Goal: Information Seeking & Learning: Compare options

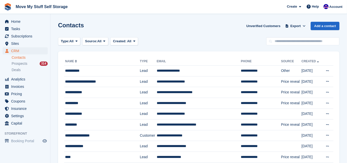
click at [241, 5] on span "Move My Stuff Self Storage Create Subscription Invoice Contact Deal Discount Pa…" at bounding box center [173, 7] width 347 height 14
click at [286, 39] on input "text" at bounding box center [302, 41] width 73 height 8
type input "*******"
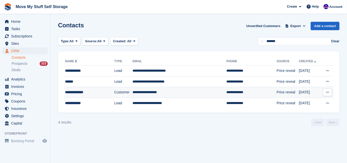
click at [190, 95] on td "**********" at bounding box center [180, 92] width 94 height 11
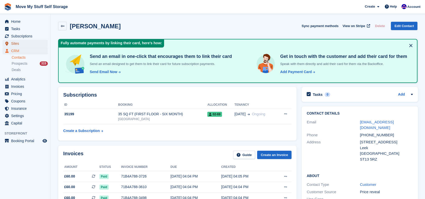
click at [14, 45] on span "Sites" at bounding box center [26, 43] width 30 height 7
click at [178, 66] on div "Send Email Now Send add payment card request email Send an email designed to en…" at bounding box center [160, 70] width 144 height 8
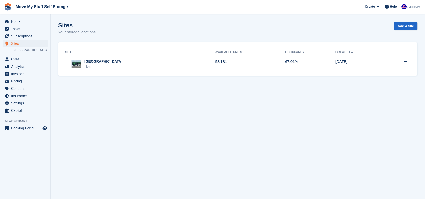
click at [124, 63] on div "Stoke-on-Trent Live" at bounding box center [140, 64] width 150 height 10
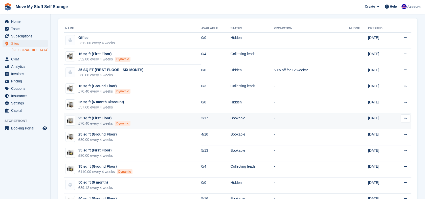
scroll to position [19, 0]
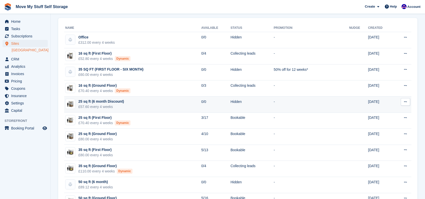
click at [161, 104] on td "25 sq ft (6 month Discount) £57.60 every 4 weeks" at bounding box center [132, 104] width 137 height 16
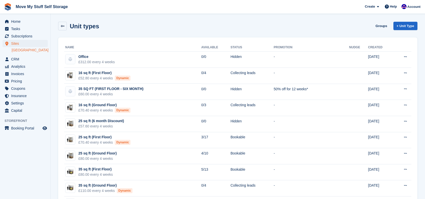
scroll to position [19, 0]
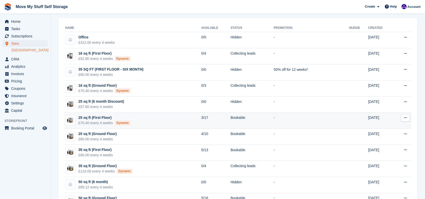
click at [158, 120] on td "25 sq ft (First Floor) £70.40 every 4 weeks Dynamic" at bounding box center [132, 120] width 137 height 16
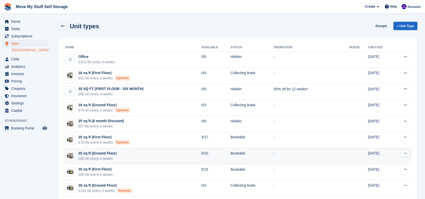
scroll to position [19, 0]
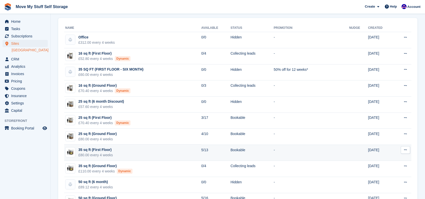
click at [153, 160] on td "35 sq ft (First Floor) £80.00 every 4 weeks" at bounding box center [132, 152] width 137 height 16
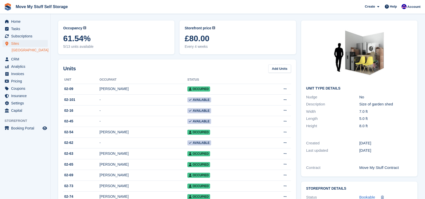
scroll to position [22, 0]
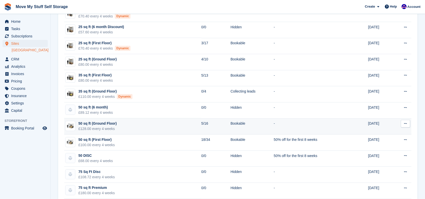
scroll to position [95, 0]
click at [156, 125] on td "50 sq ft (Ground Floor) £128.00 every 4 weeks" at bounding box center [132, 125] width 137 height 16
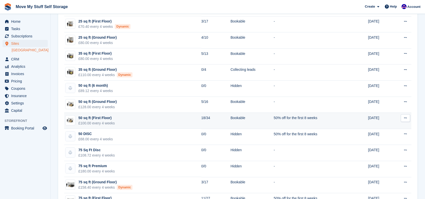
scroll to position [161, 0]
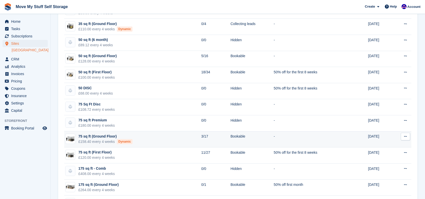
click at [142, 134] on td "75 sq ft (Ground Floor) £158.40 every 4 weeks Dynamic" at bounding box center [132, 139] width 137 height 16
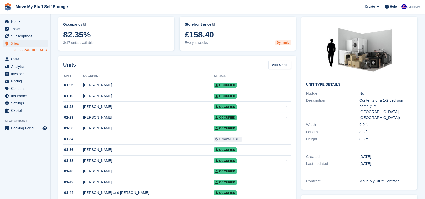
scroll to position [22, 0]
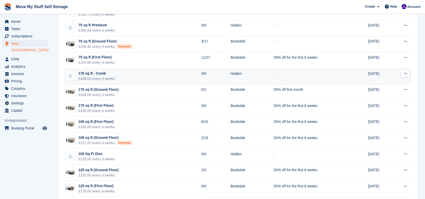
scroll to position [261, 0]
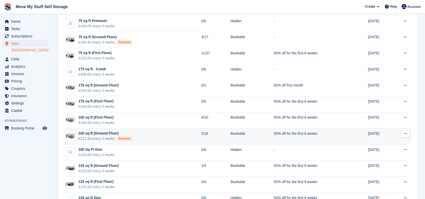
click at [152, 129] on td "100 sq ft (Ground Floor) £211.20 every 4 weeks Dynamic" at bounding box center [132, 136] width 137 height 16
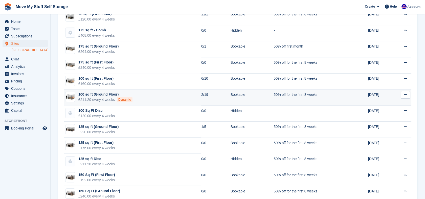
scroll to position [302, 0]
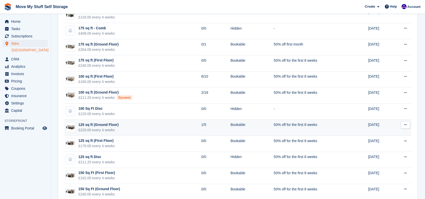
click at [147, 130] on td "125 sq ft (Ground Floor) £220.00 every 4 weeks" at bounding box center [132, 127] width 137 height 16
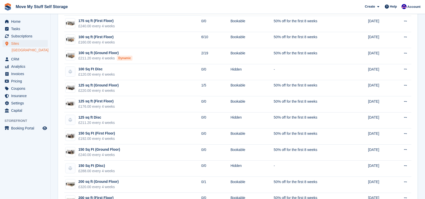
scroll to position [343, 0]
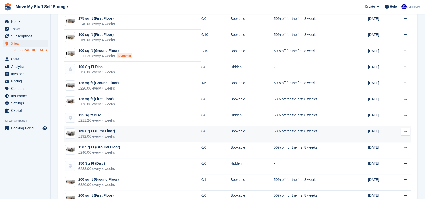
click at [161, 138] on td "150 Sq Ft (First Floor) £192.00 every 4 weeks" at bounding box center [132, 134] width 137 height 16
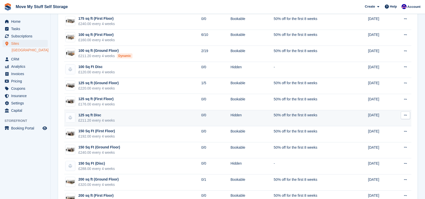
scroll to position [404, 0]
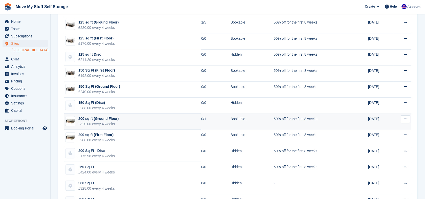
click at [153, 117] on td "200 sq ft (Ground Floor) £320.00 every 4 weeks" at bounding box center [132, 121] width 137 height 16
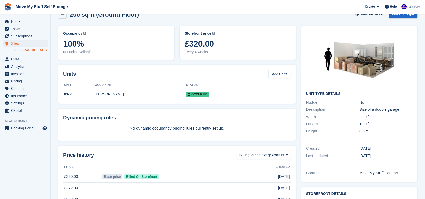
scroll to position [12, 0]
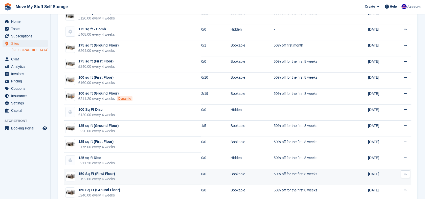
scroll to position [295, 0]
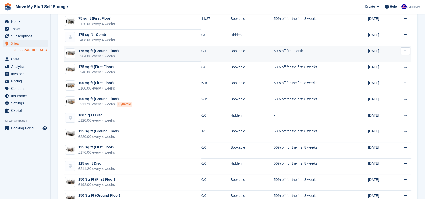
drag, startPoint x: 178, startPoint y: 51, endPoint x: 147, endPoint y: 54, distance: 31.2
click at [147, 54] on td "175 sq ft (Ground Floor) £264.00 every 4 weeks" at bounding box center [132, 54] width 137 height 16
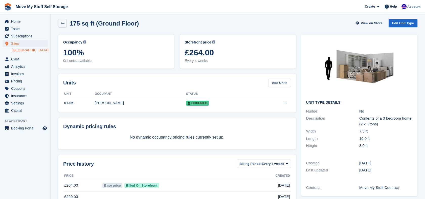
scroll to position [3, 0]
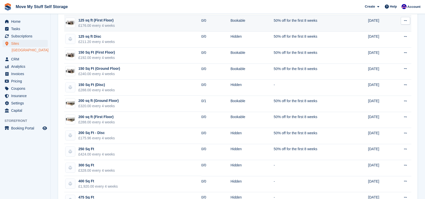
scroll to position [425, 0]
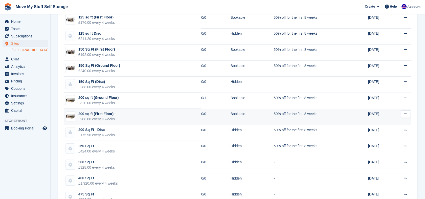
click at [138, 117] on td "200 sq ft (First Floor) £288.00 every 4 weeks" at bounding box center [132, 117] width 137 height 16
